Goal: Information Seeking & Learning: Learn about a topic

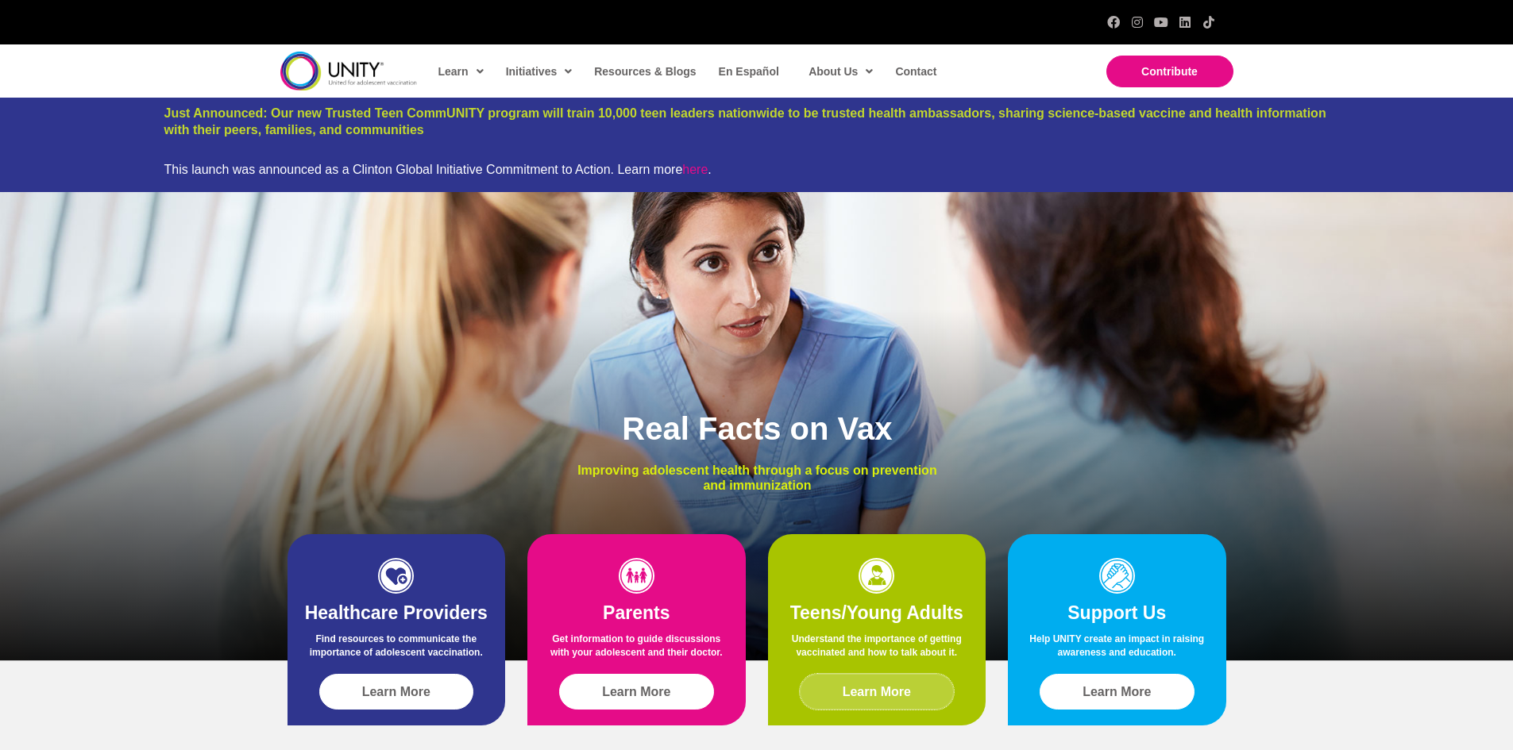
click at [874, 696] on span "Learn More" at bounding box center [877, 692] width 68 height 14
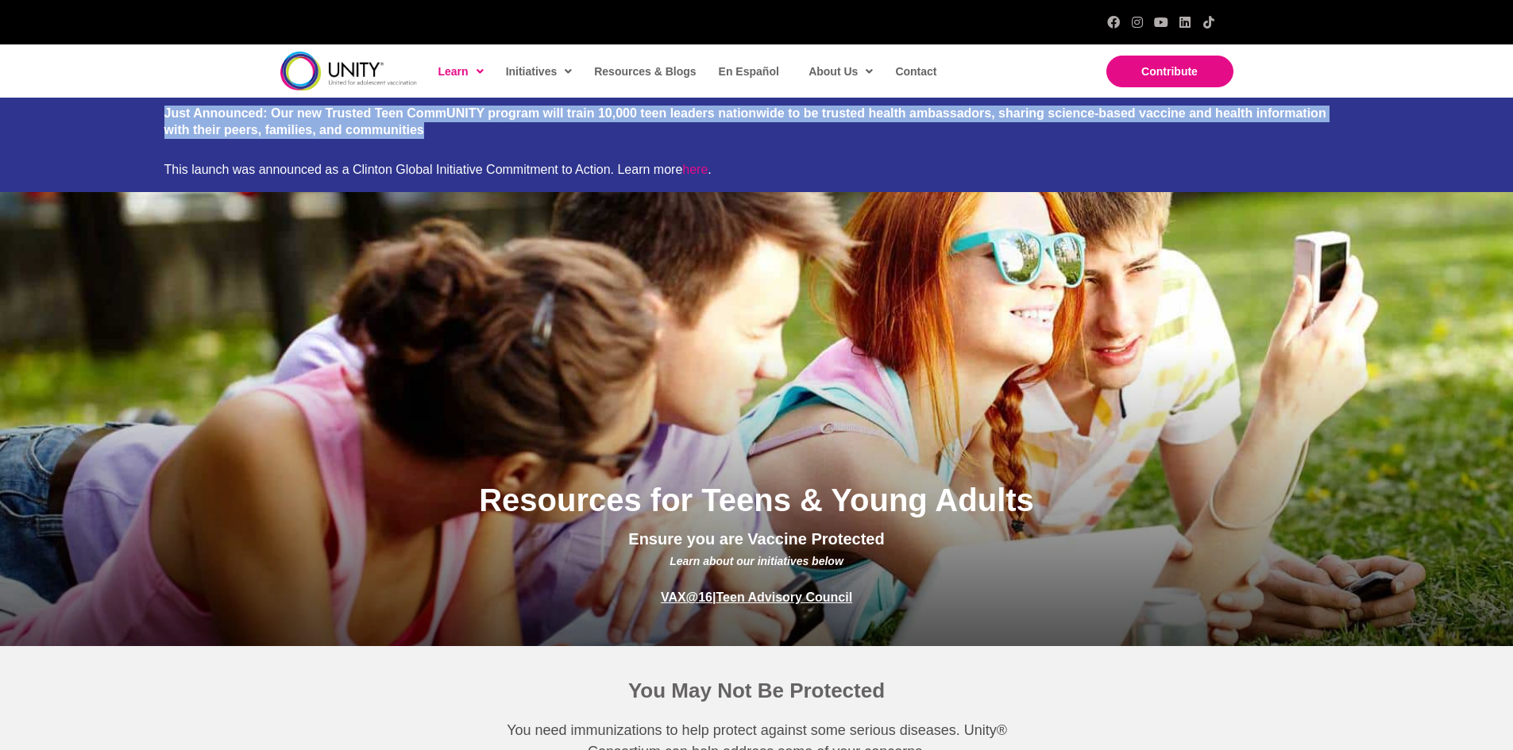
drag, startPoint x: 437, startPoint y: 125, endPoint x: 162, endPoint y: 113, distance: 275.0
click at [162, 113] on div "Just Announced: Our new Trusted Teen CommUNITY program will train 10,000 teen l…" at bounding box center [756, 145] width 1513 height 95
copy span "Just Announced: Our new Trusted Teen CommUNITY program will train 10,000 teen l…"
click at [291, 128] on span "Just Announced: Our new Trusted Teen CommUNITY program will train 10,000 teen l…" at bounding box center [745, 121] width 1162 height 30
